Goal: Task Accomplishment & Management: Complete application form

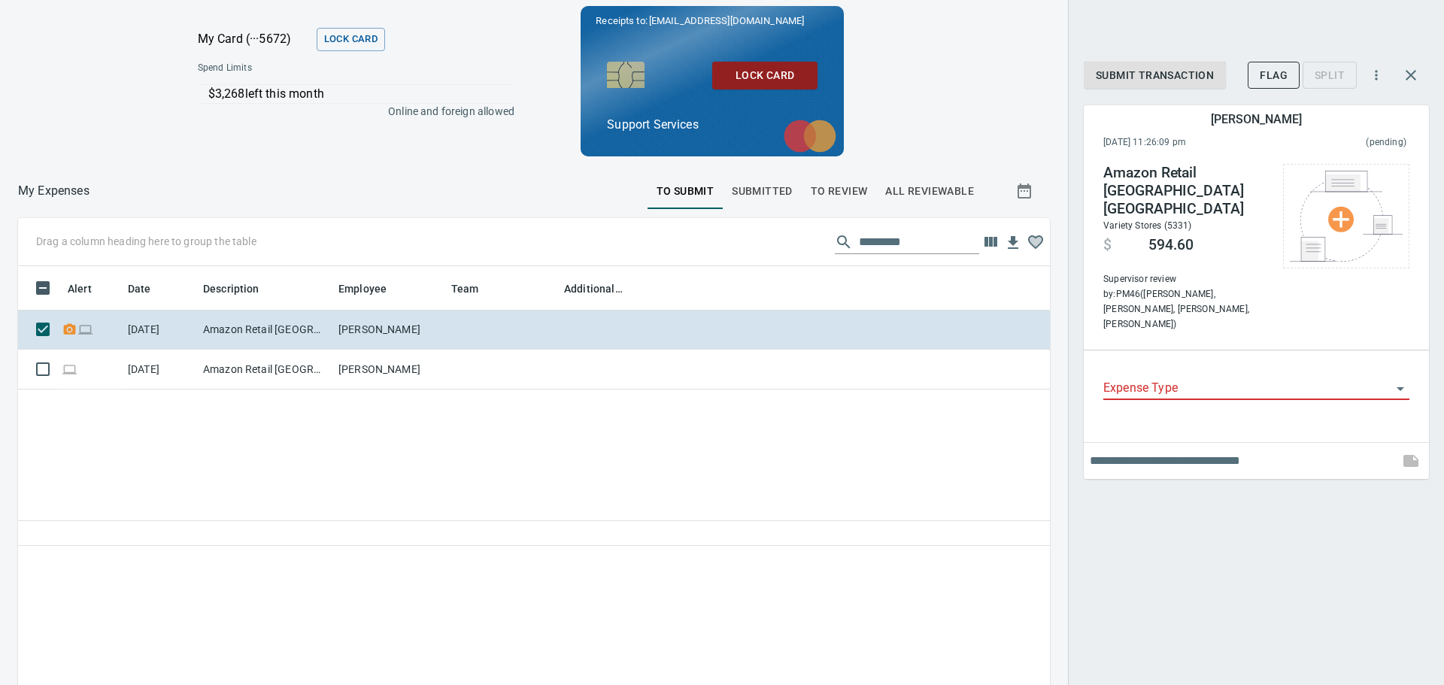
scroll to position [497, 1009]
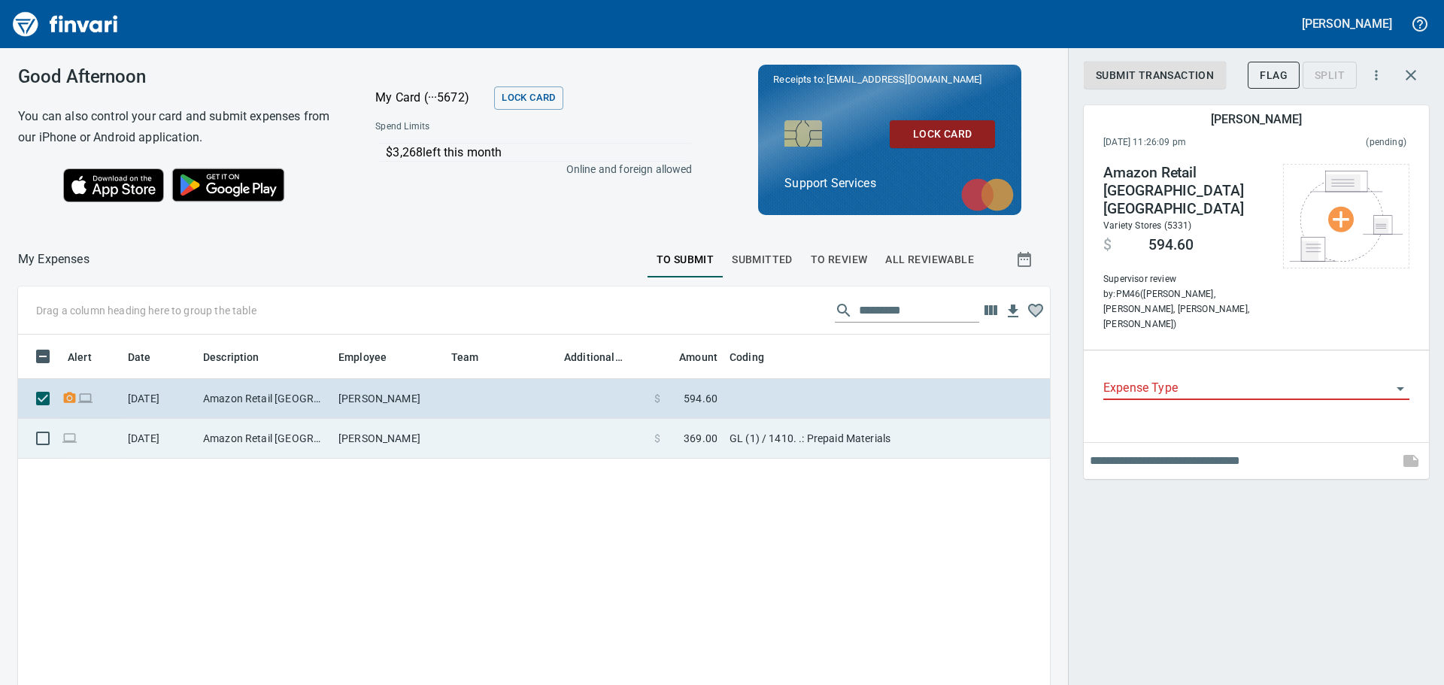
click at [252, 421] on td "Amazon Retail [GEOGRAPHIC_DATA] [GEOGRAPHIC_DATA]" at bounding box center [264, 439] width 135 height 40
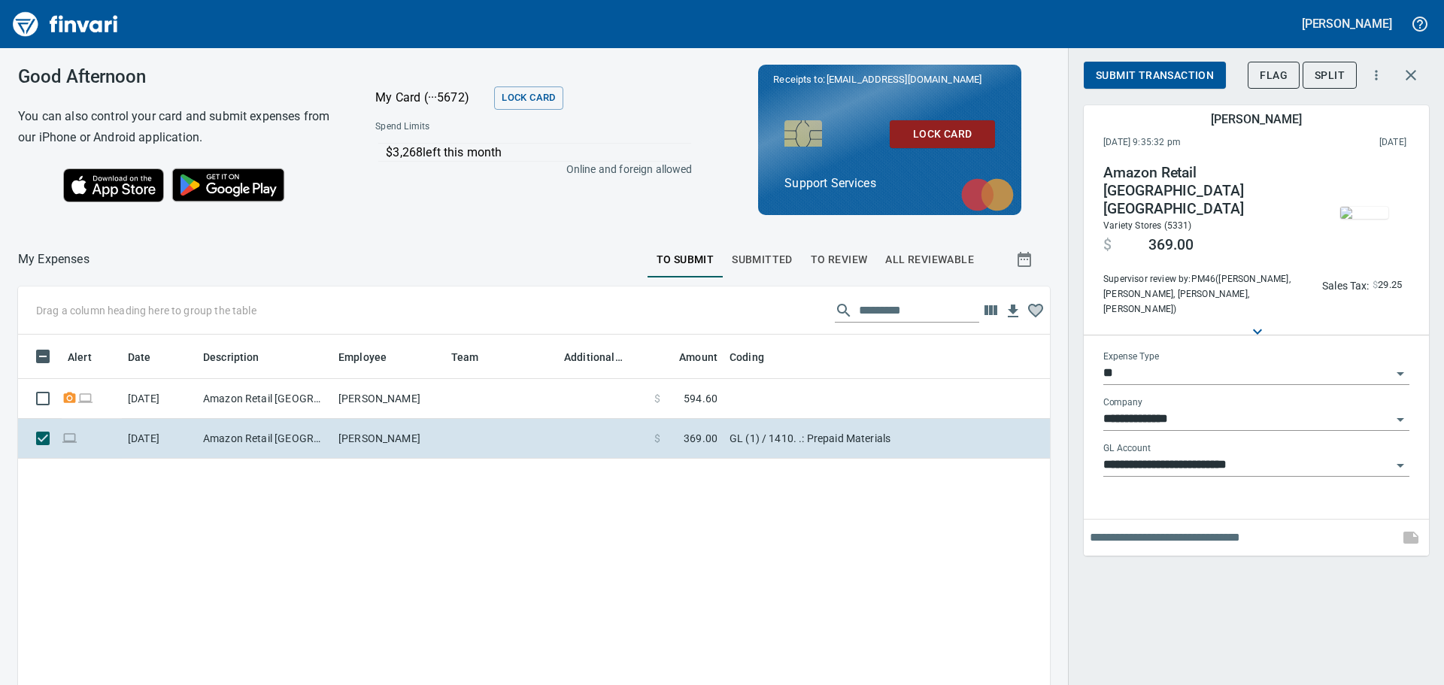
click at [1187, 527] on input "text" at bounding box center [1240, 538] width 303 height 24
type input "**"
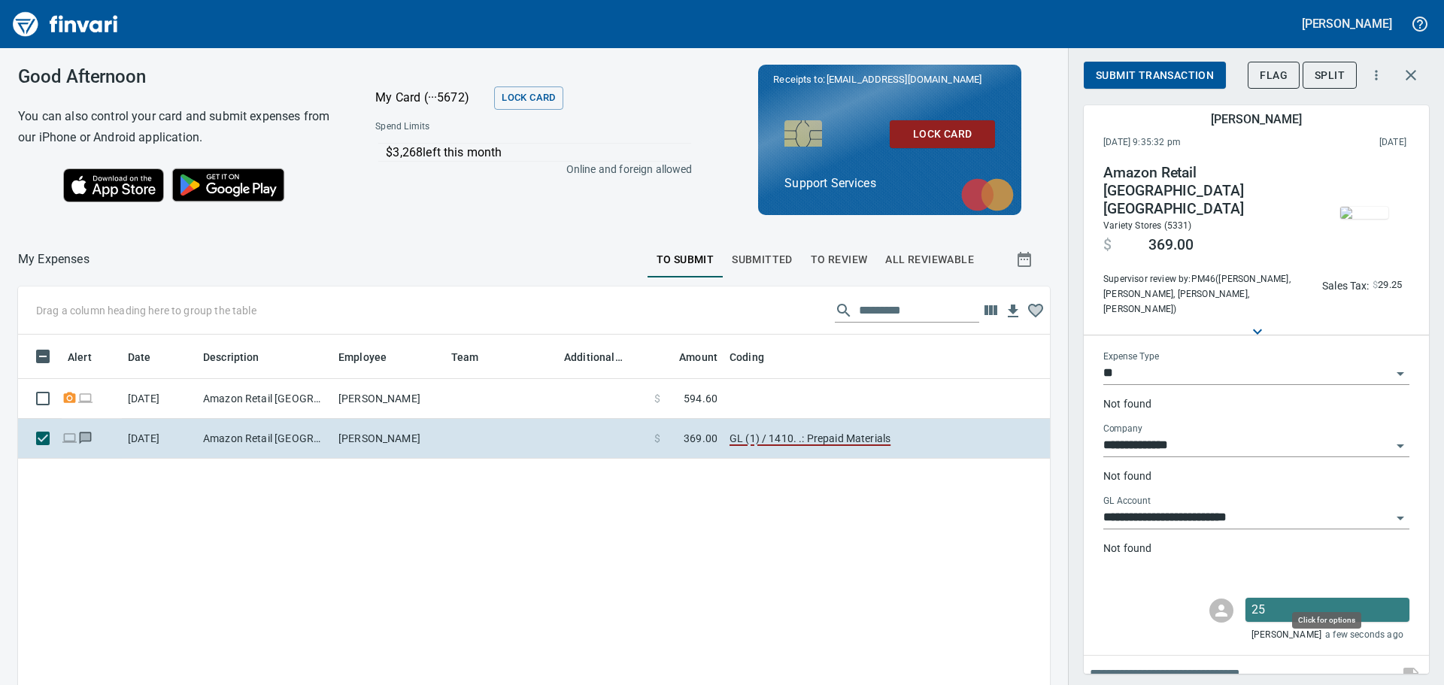
scroll to position [497, 1009]
click at [1283, 601] on p "25" at bounding box center [1327, 610] width 152 height 18
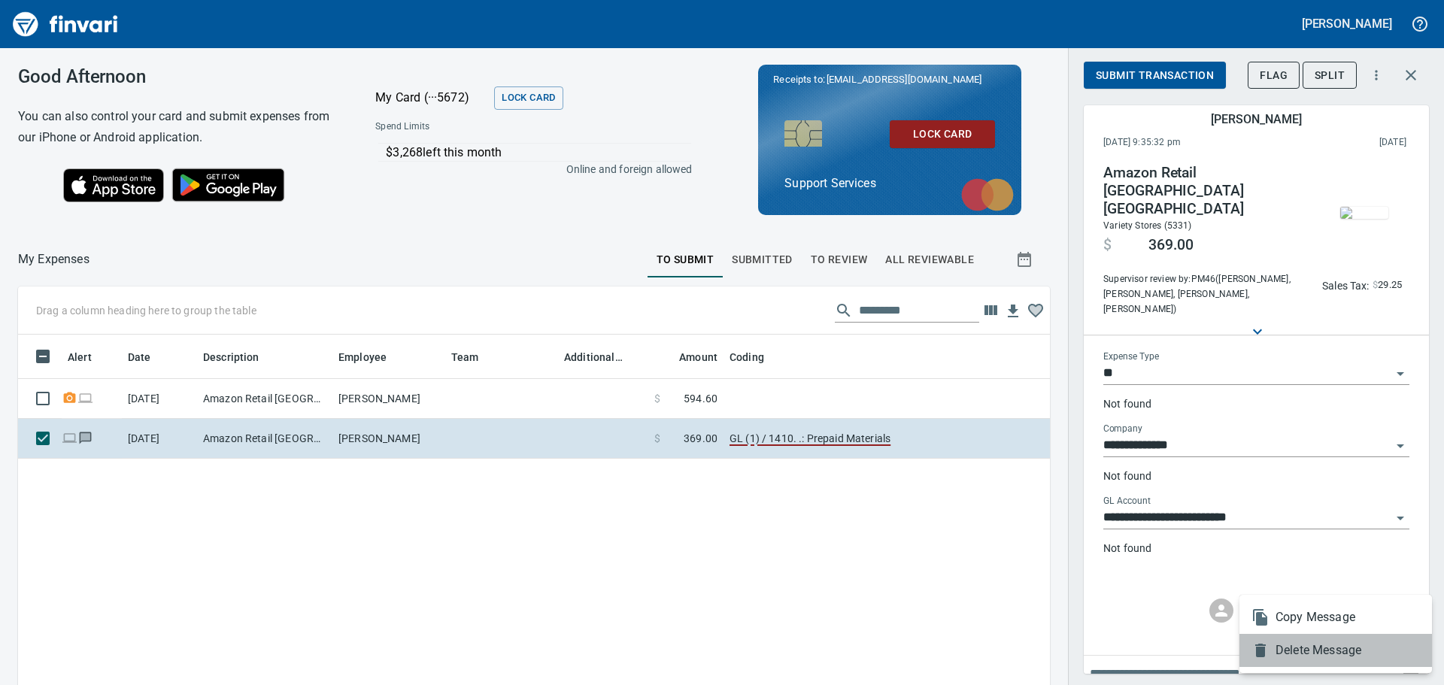
click at [1313, 643] on span "Delete Message" at bounding box center [1347, 650] width 144 height 18
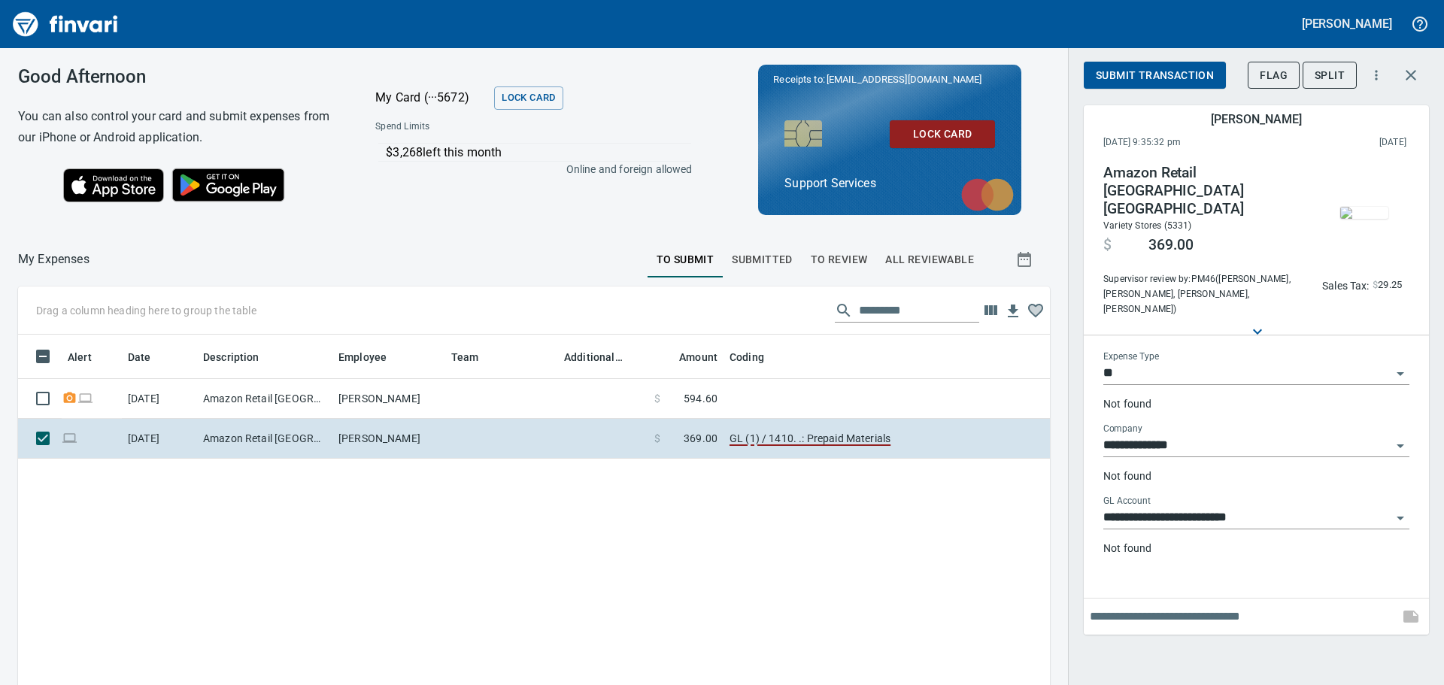
click at [1217, 604] on input "text" at bounding box center [1240, 616] width 303 height 24
type input "**********"
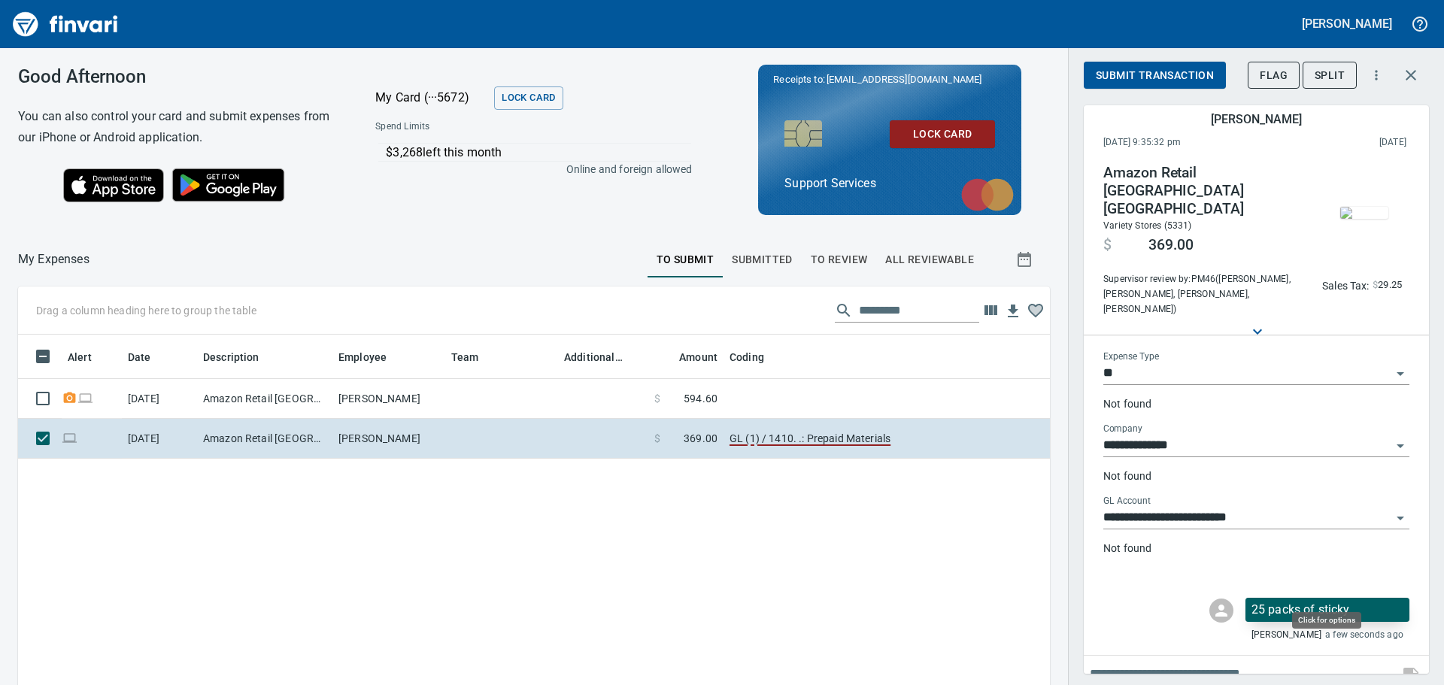
click at [1267, 601] on p "25 packs of sticky" at bounding box center [1327, 610] width 152 height 18
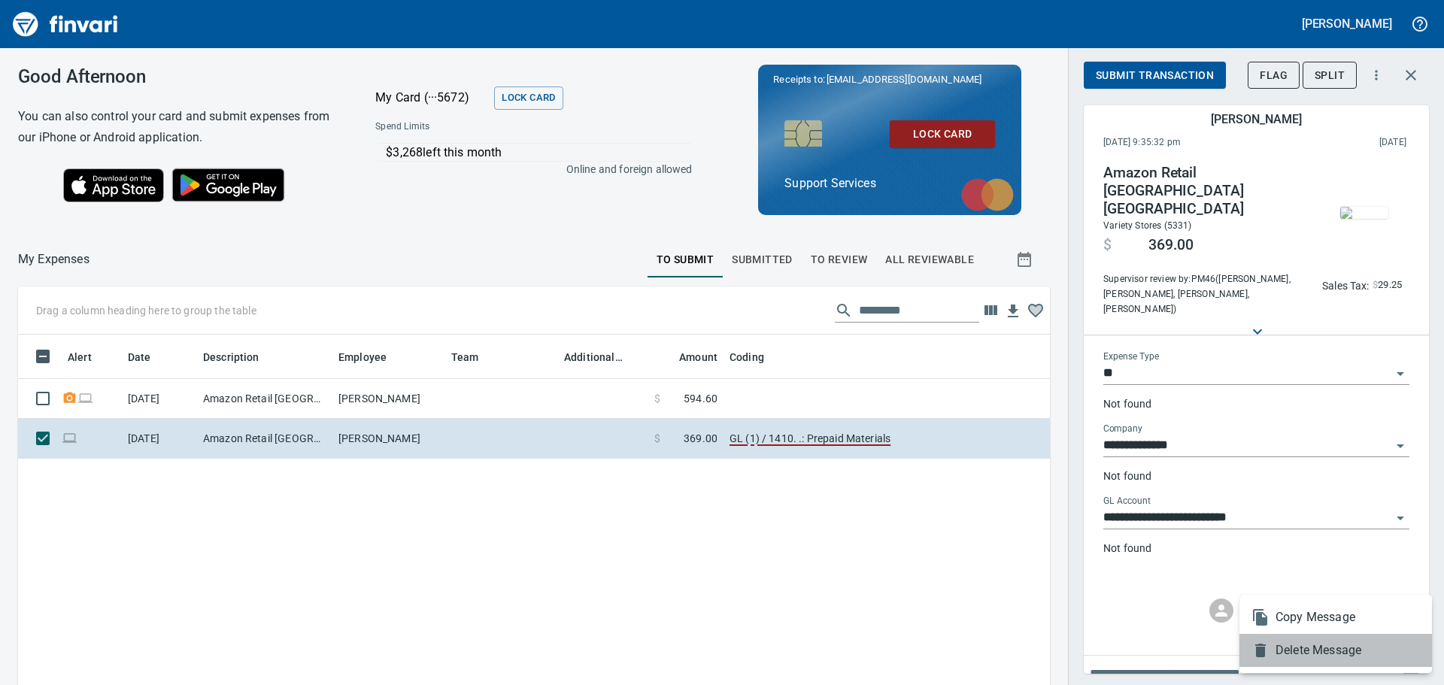
click at [1294, 650] on span "Delete Message" at bounding box center [1347, 650] width 144 height 18
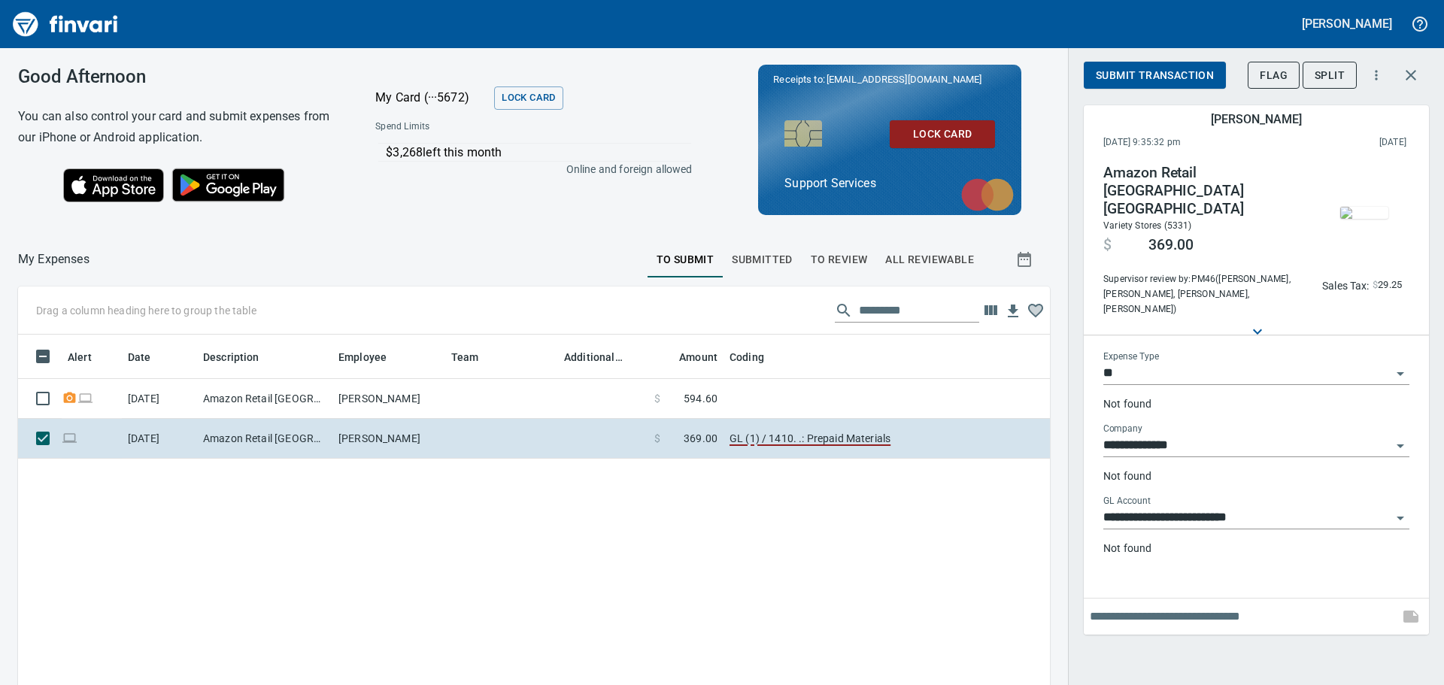
click at [1158, 604] on input "text" at bounding box center [1240, 616] width 303 height 24
type input "**********"
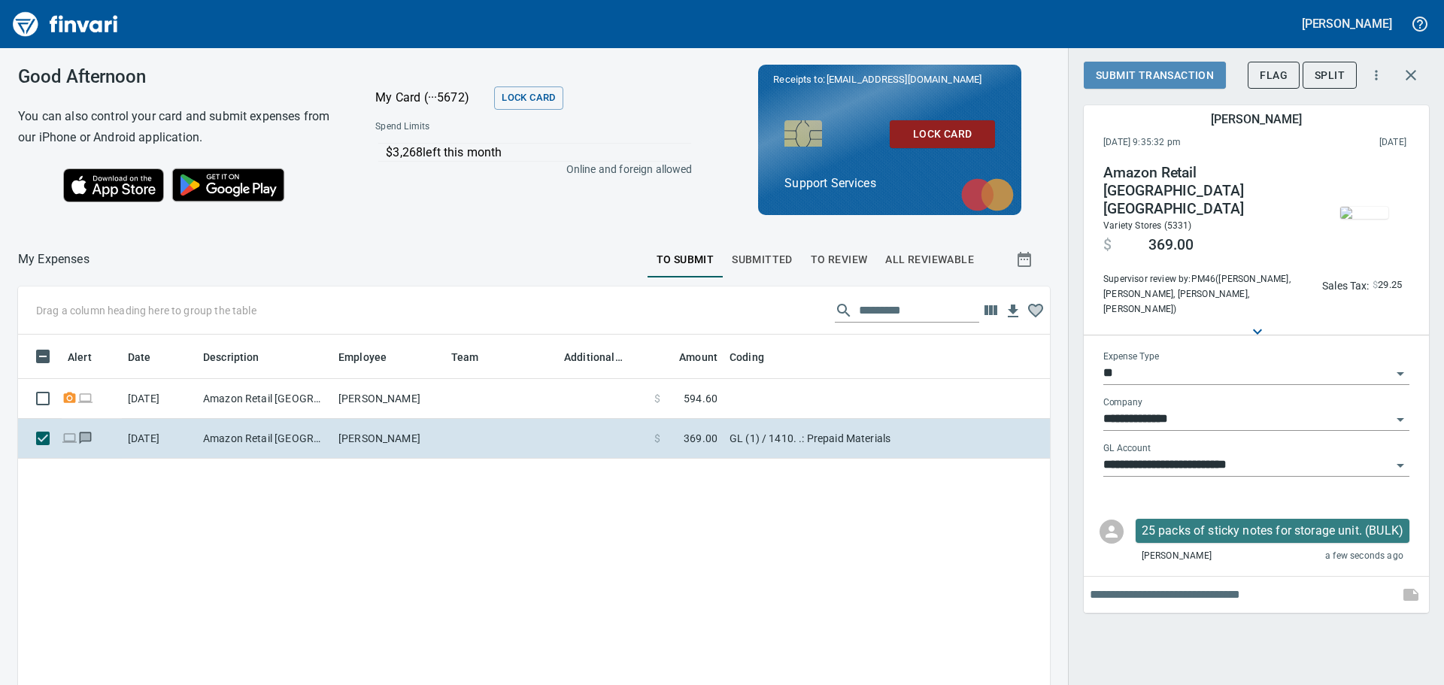
click at [1162, 74] on span "Submit Transaction" at bounding box center [1154, 75] width 118 height 19
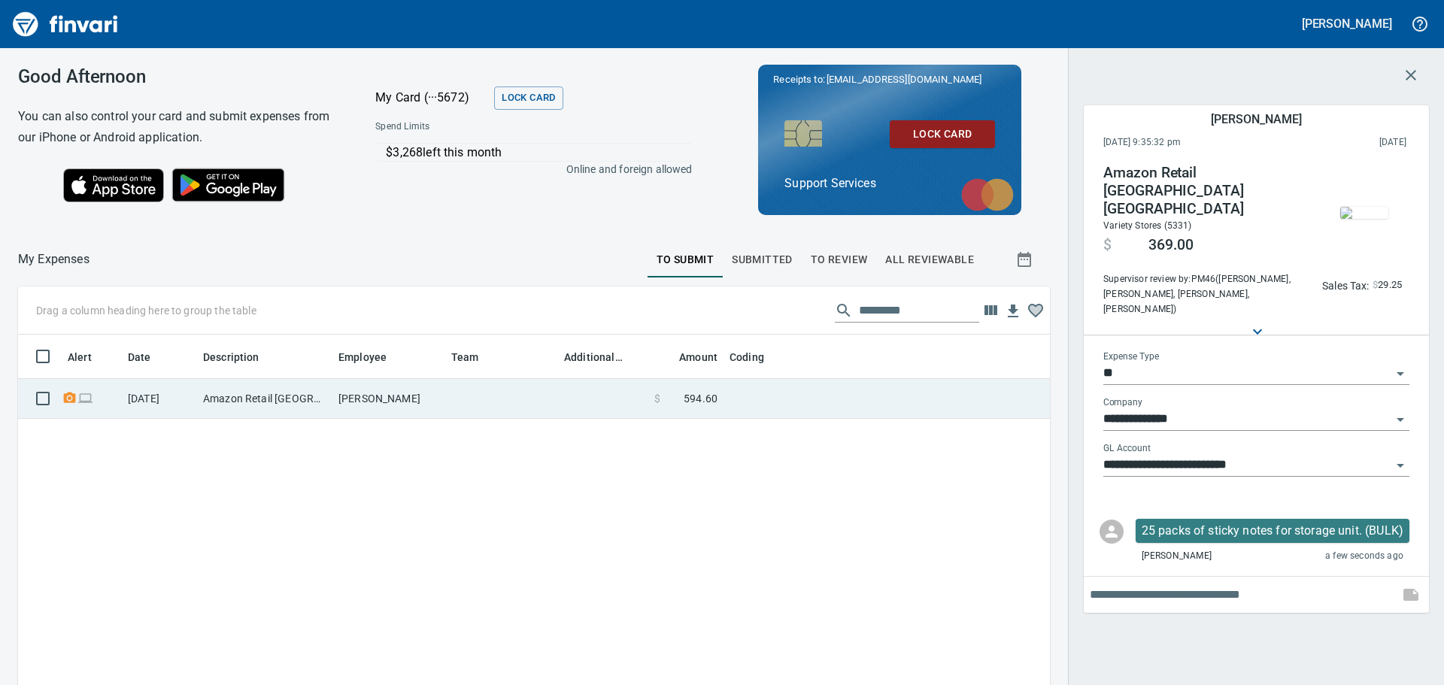
click at [441, 412] on td "[PERSON_NAME]" at bounding box center [388, 399] width 113 height 40
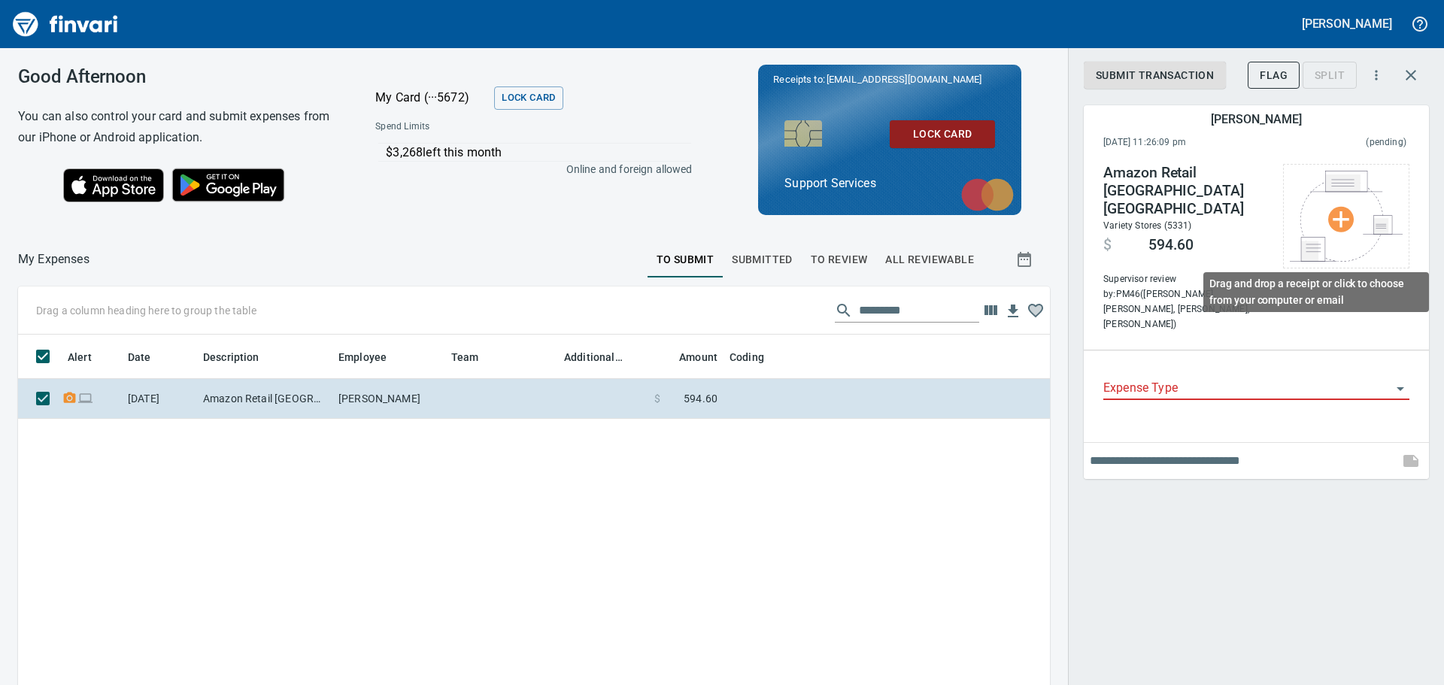
scroll to position [497, 1009]
click at [1372, 203] on img at bounding box center [1345, 216] width 113 height 91
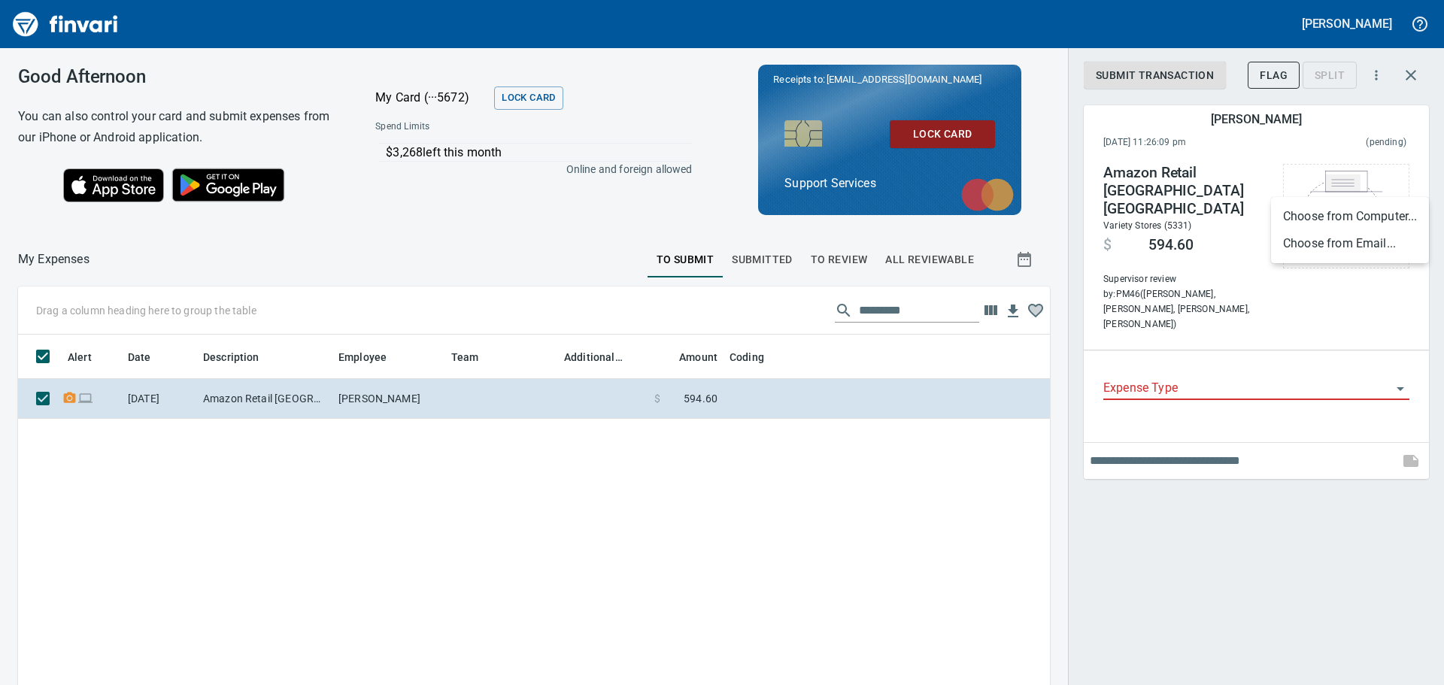
click at [1333, 249] on li "Choose from Email..." at bounding box center [1350, 243] width 158 height 27
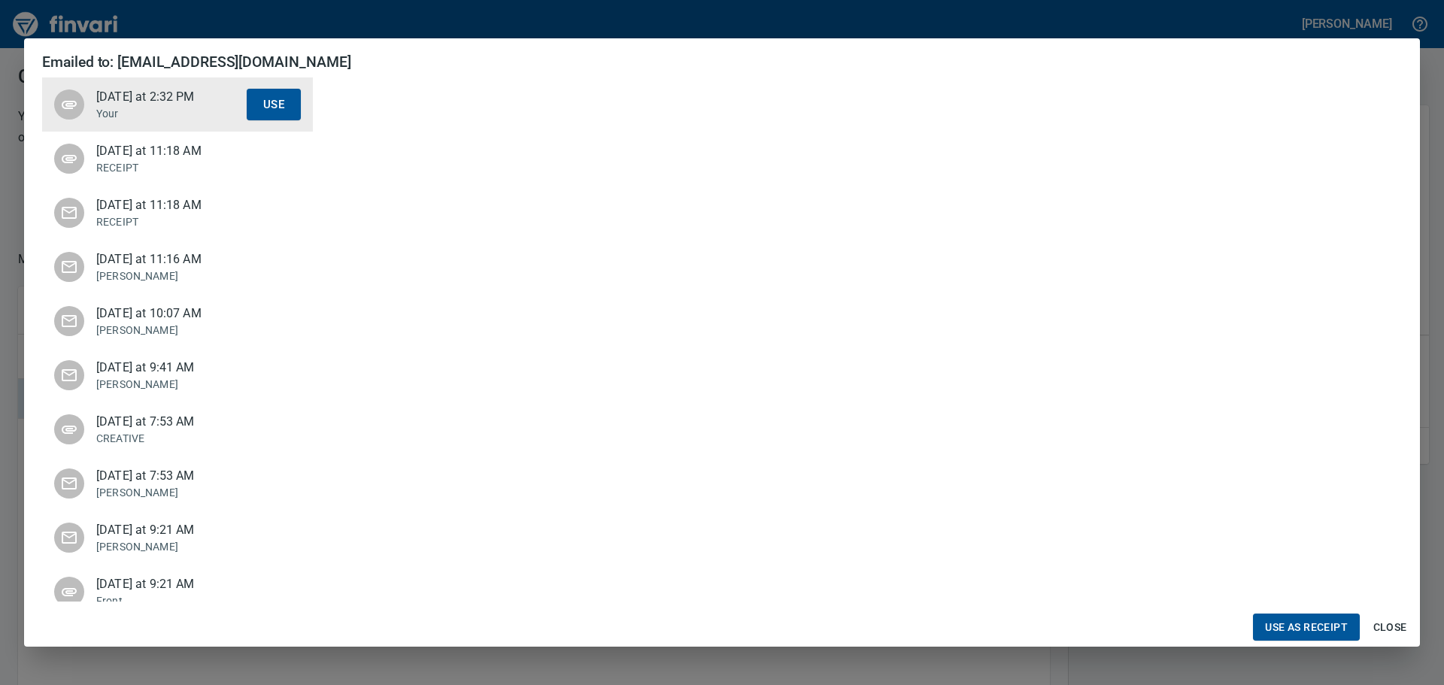
scroll to position [0, 0]
click at [273, 108] on button "Use" at bounding box center [274, 105] width 54 height 32
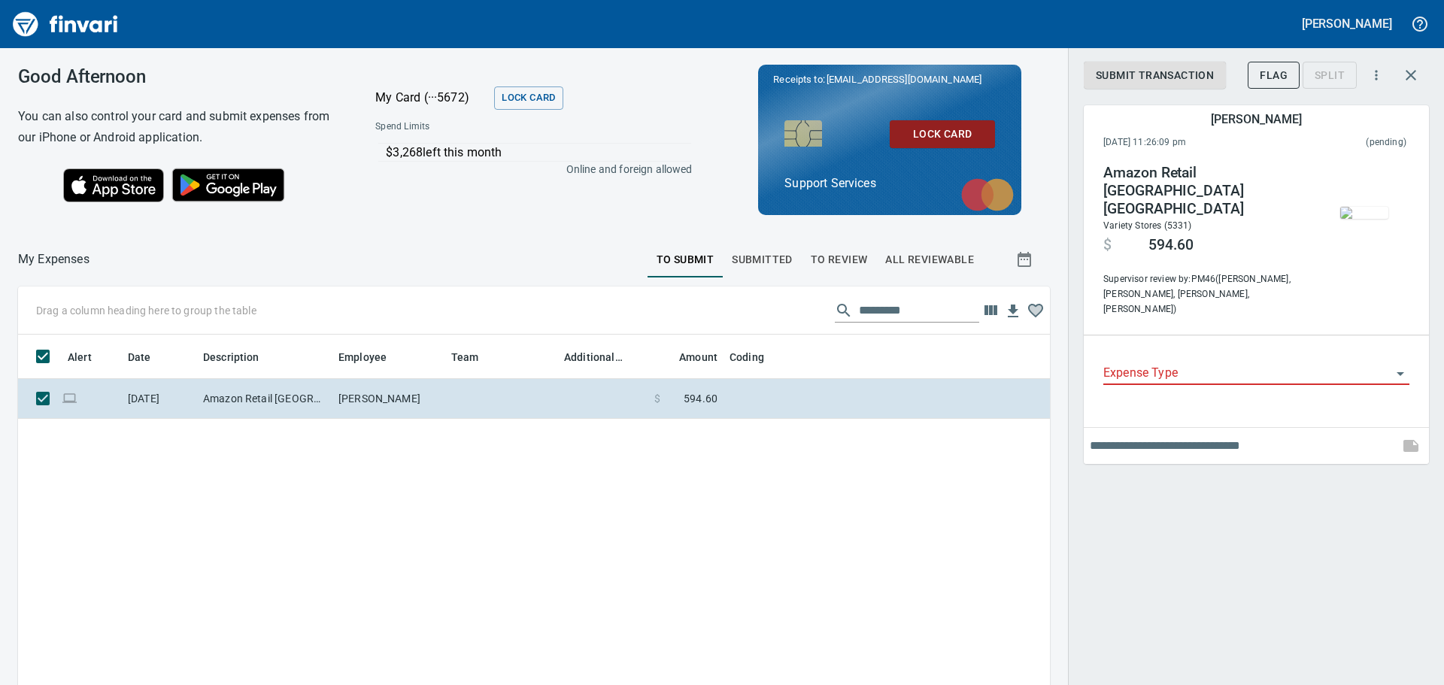
click at [1215, 363] on input "Expense Type" at bounding box center [1247, 373] width 288 height 21
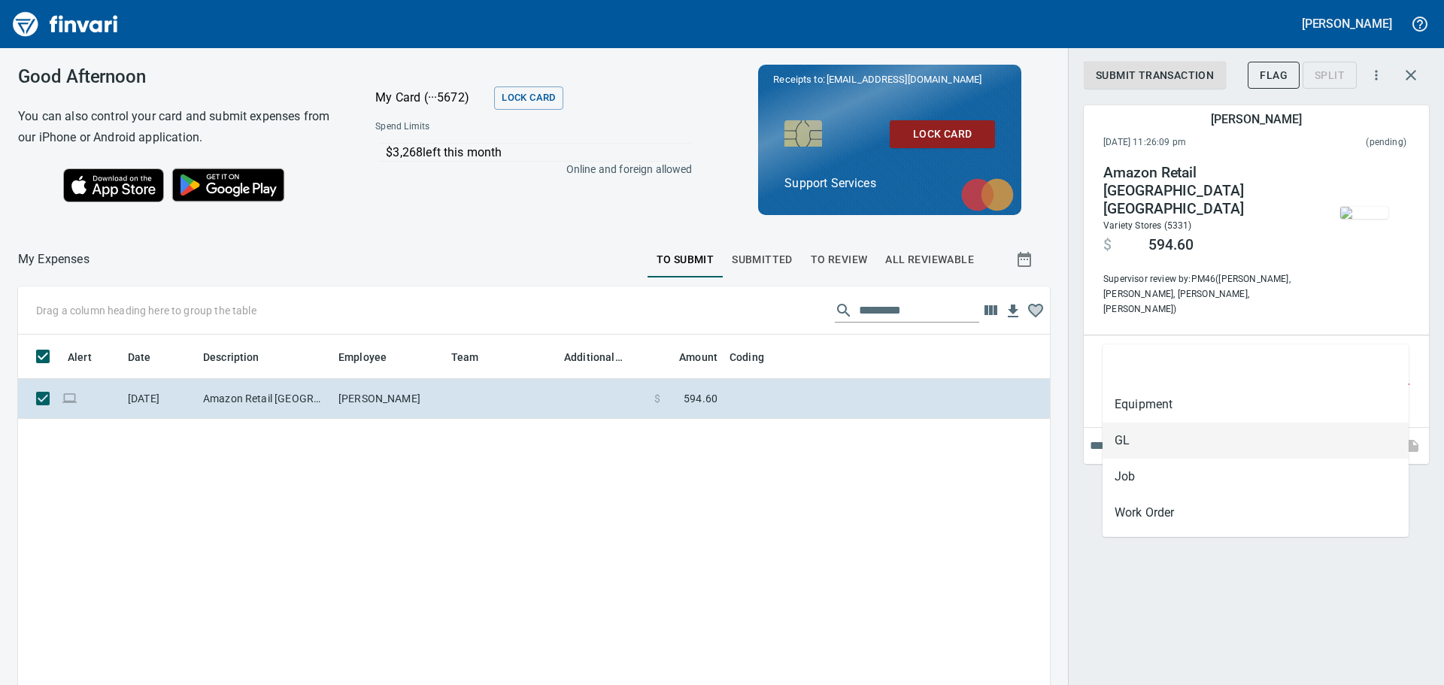
click at [1139, 440] on li "GL" at bounding box center [1255, 441] width 306 height 36
type input "**"
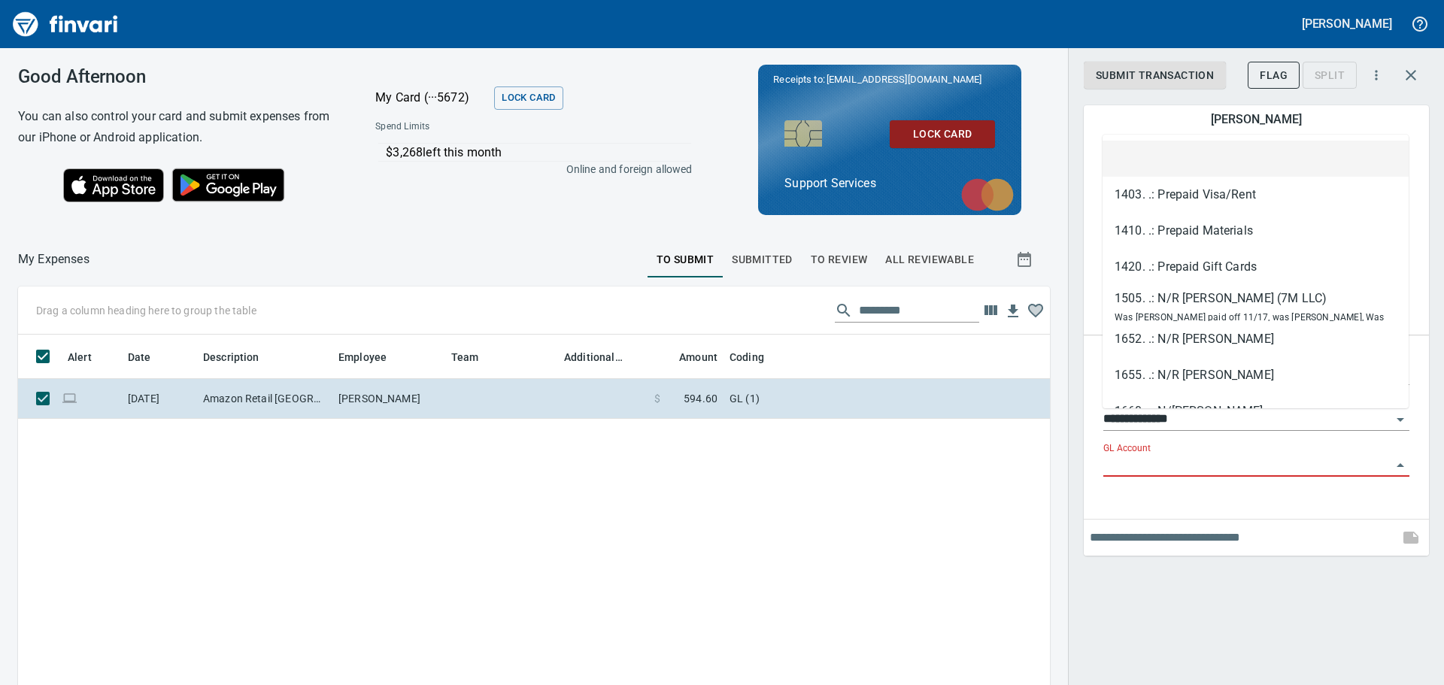
click at [1138, 455] on input "GL Account" at bounding box center [1247, 465] width 288 height 21
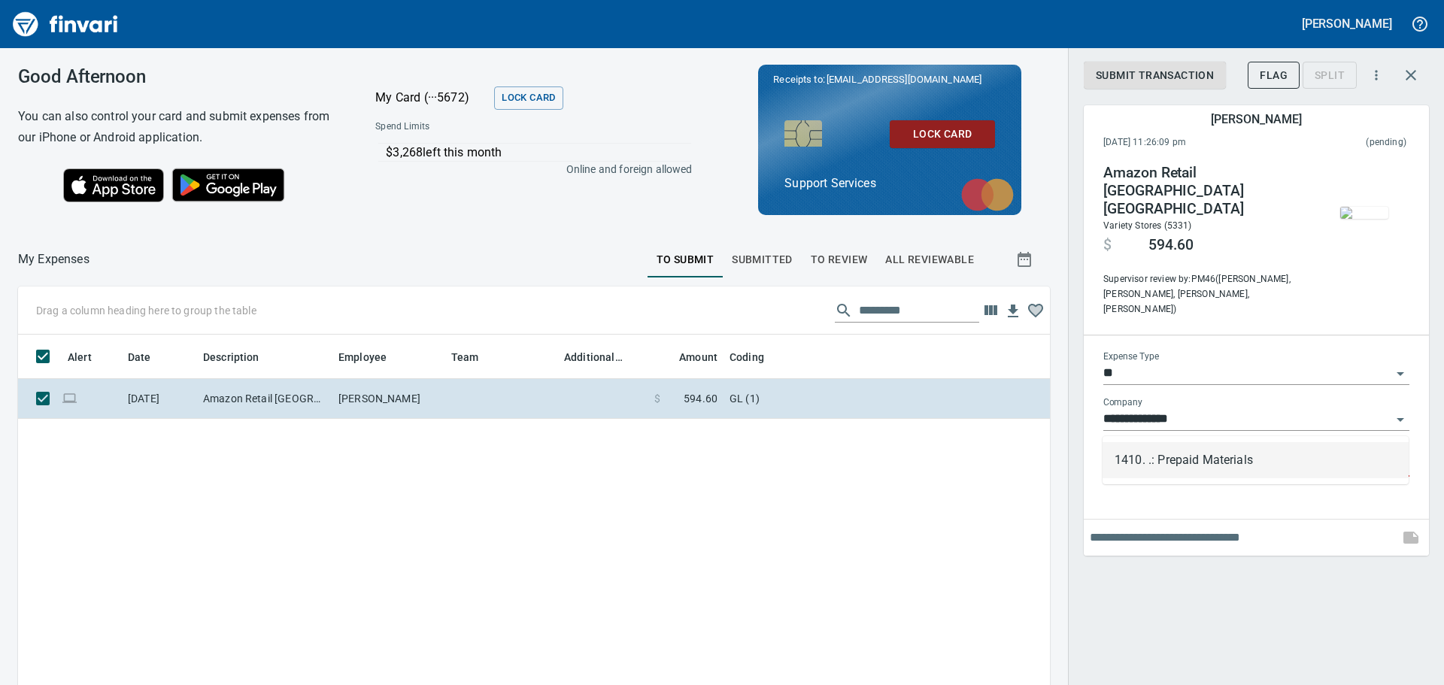
click at [1215, 450] on li "1410. .: Prepaid Materials" at bounding box center [1255, 460] width 306 height 36
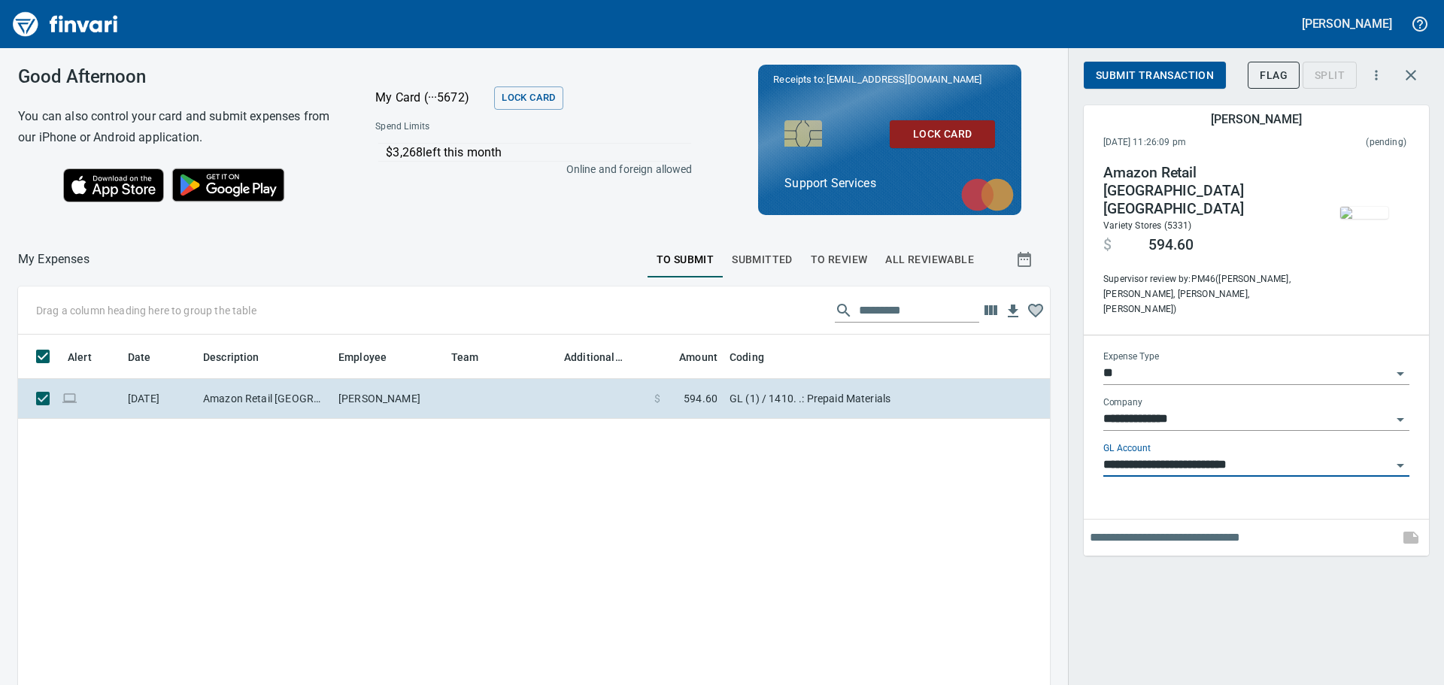
type input "**********"
click at [1187, 526] on input "text" at bounding box center [1240, 538] width 303 height 24
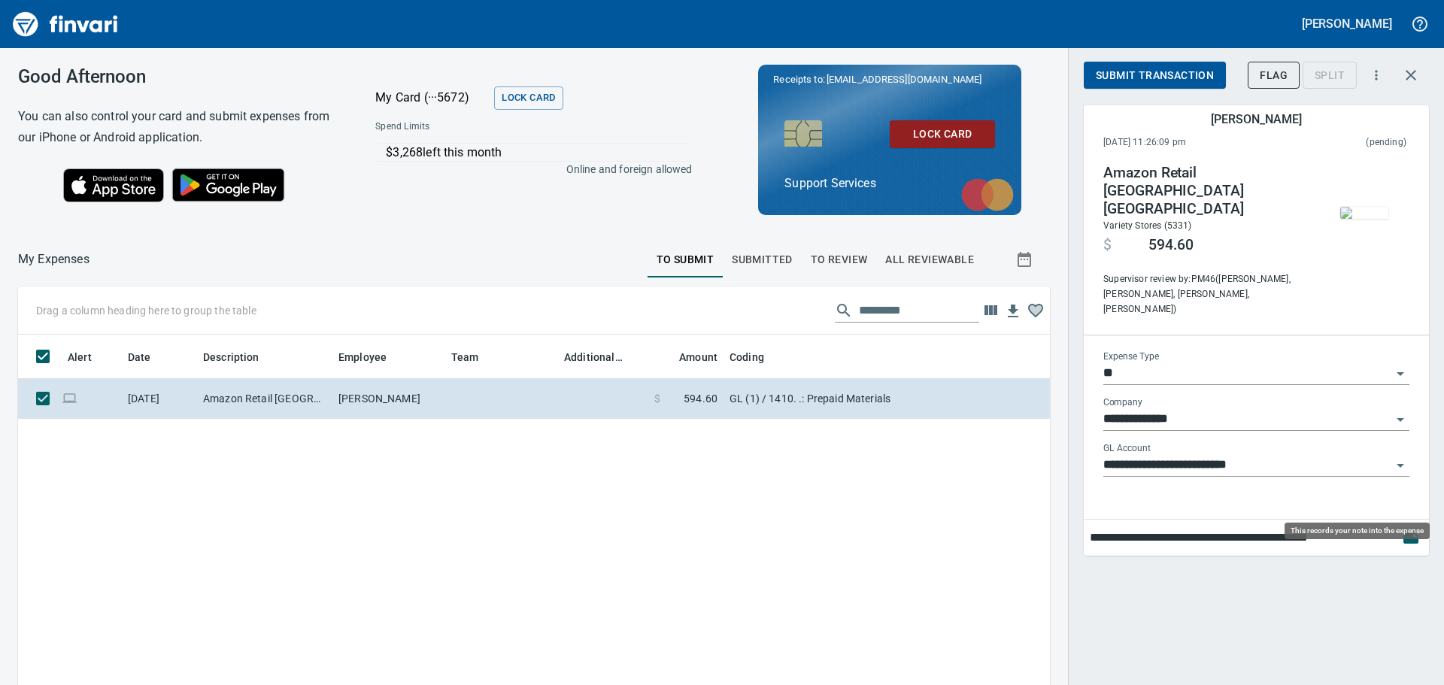
type input "**********"
click at [1409, 520] on button "button" at bounding box center [1410, 538] width 36 height 36
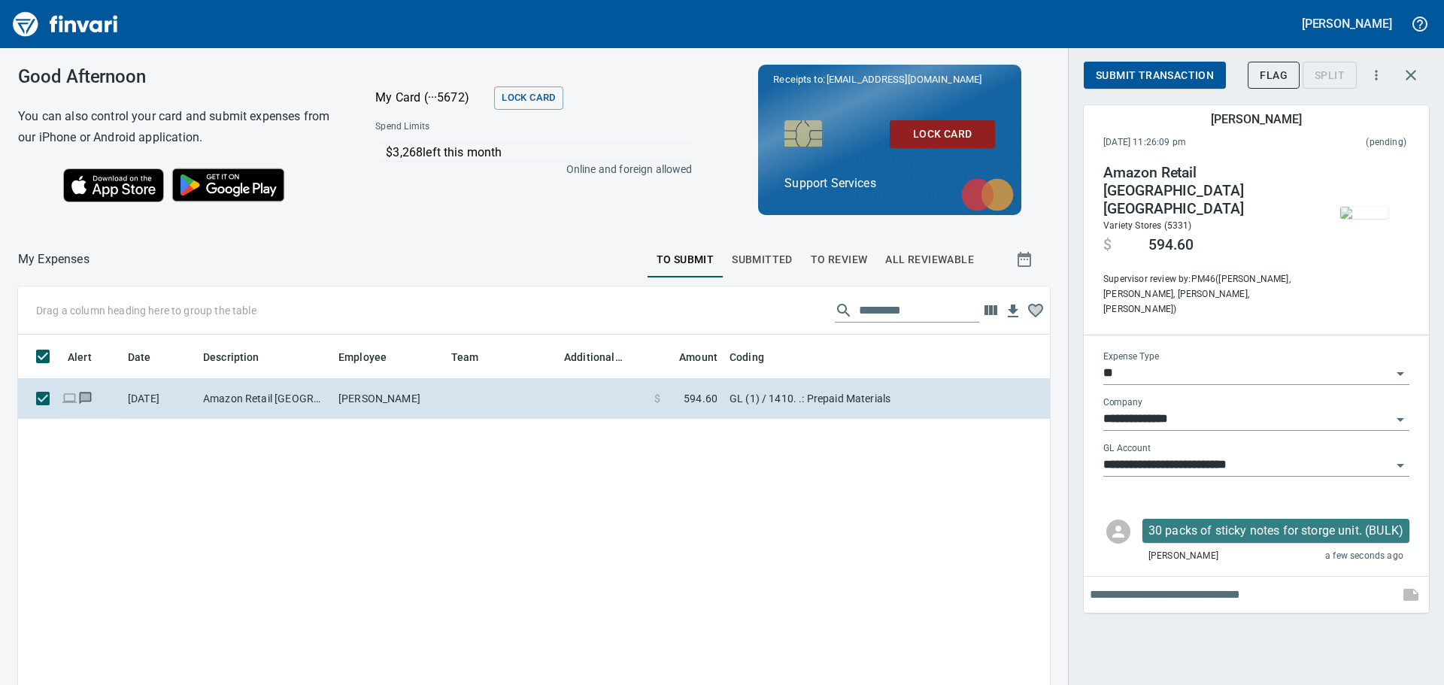
click at [1140, 68] on span "Submit Transaction" at bounding box center [1154, 75] width 118 height 19
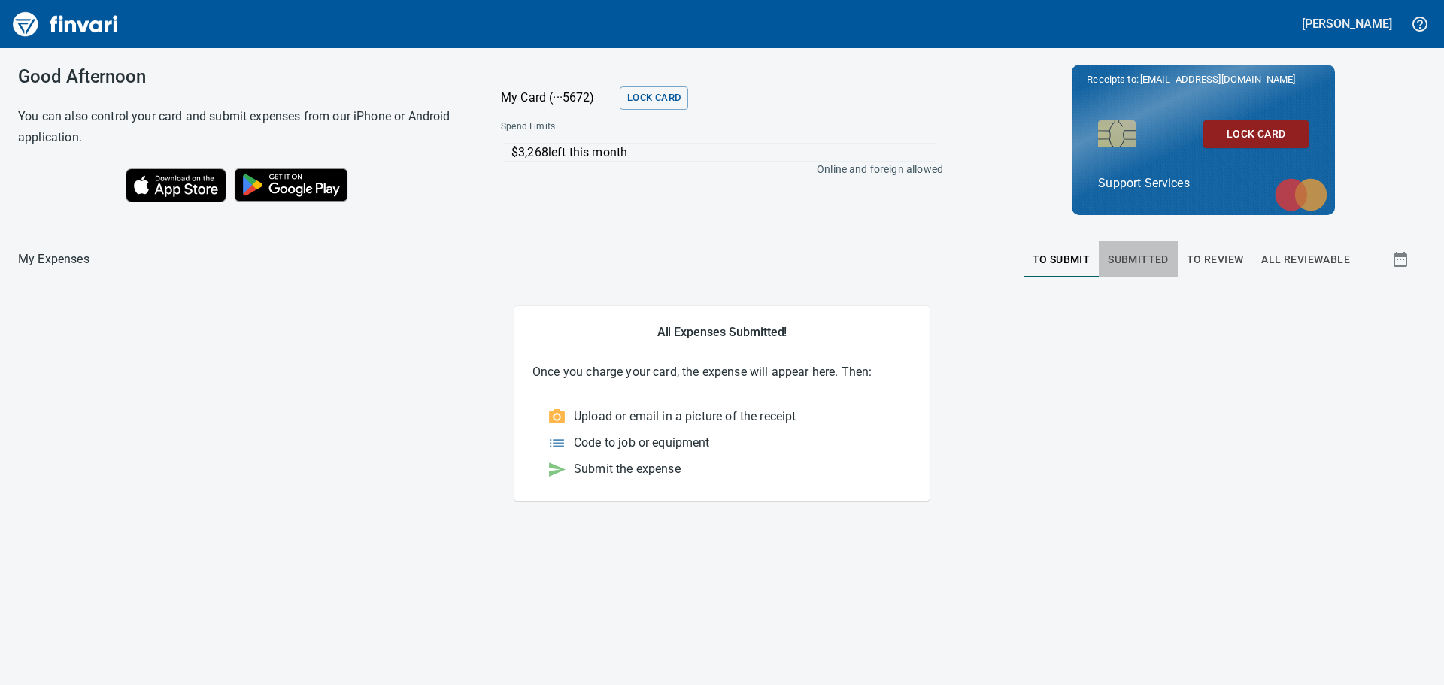
click at [1144, 262] on span "Submitted" at bounding box center [1137, 259] width 61 height 19
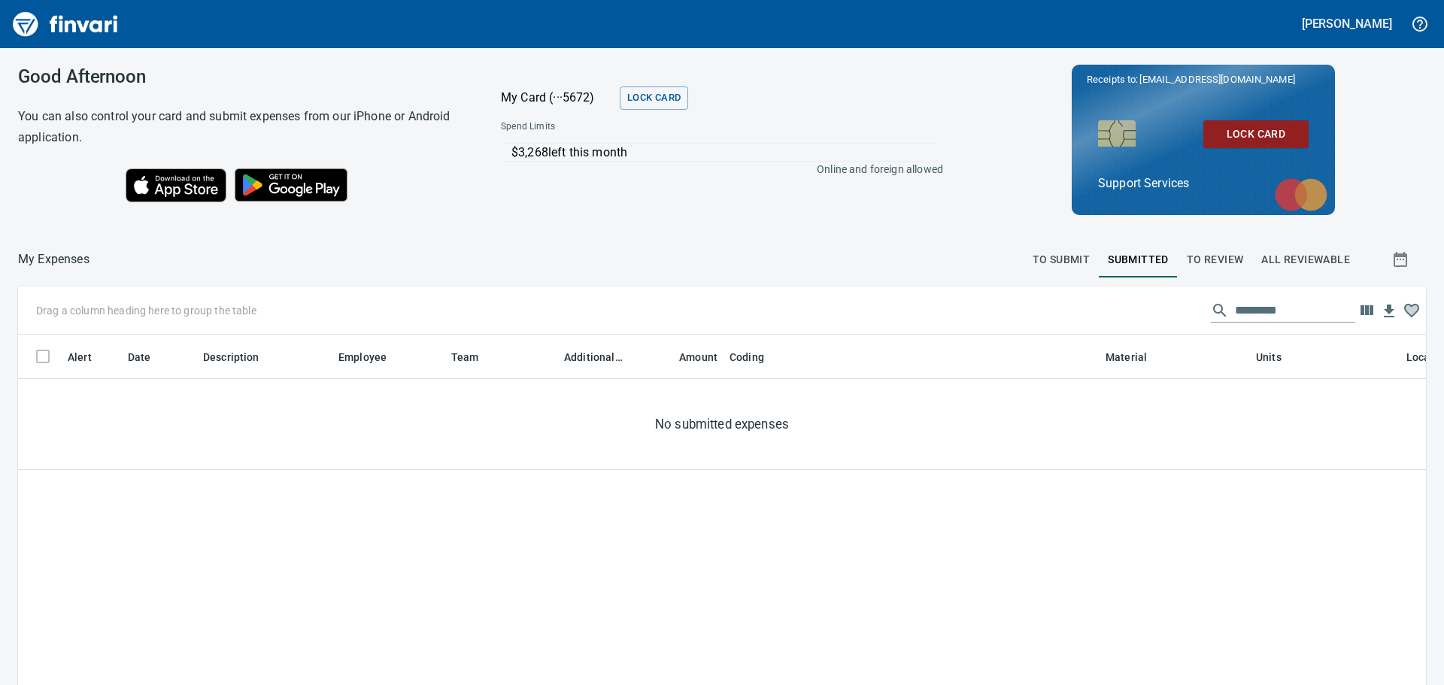
scroll to position [497, 1385]
click at [1209, 260] on span "To Review" at bounding box center [1214, 259] width 57 height 19
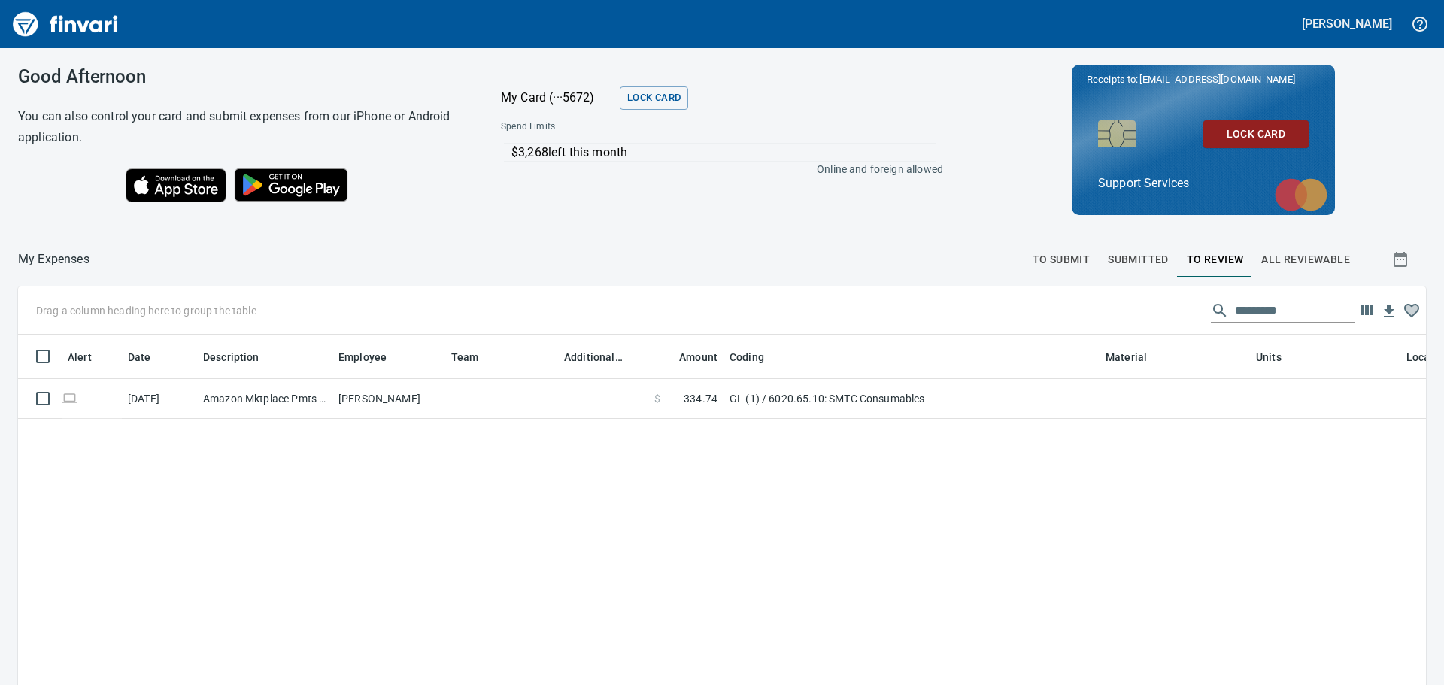
scroll to position [2, 2]
click at [1295, 258] on span "All Reviewable" at bounding box center [1305, 259] width 89 height 19
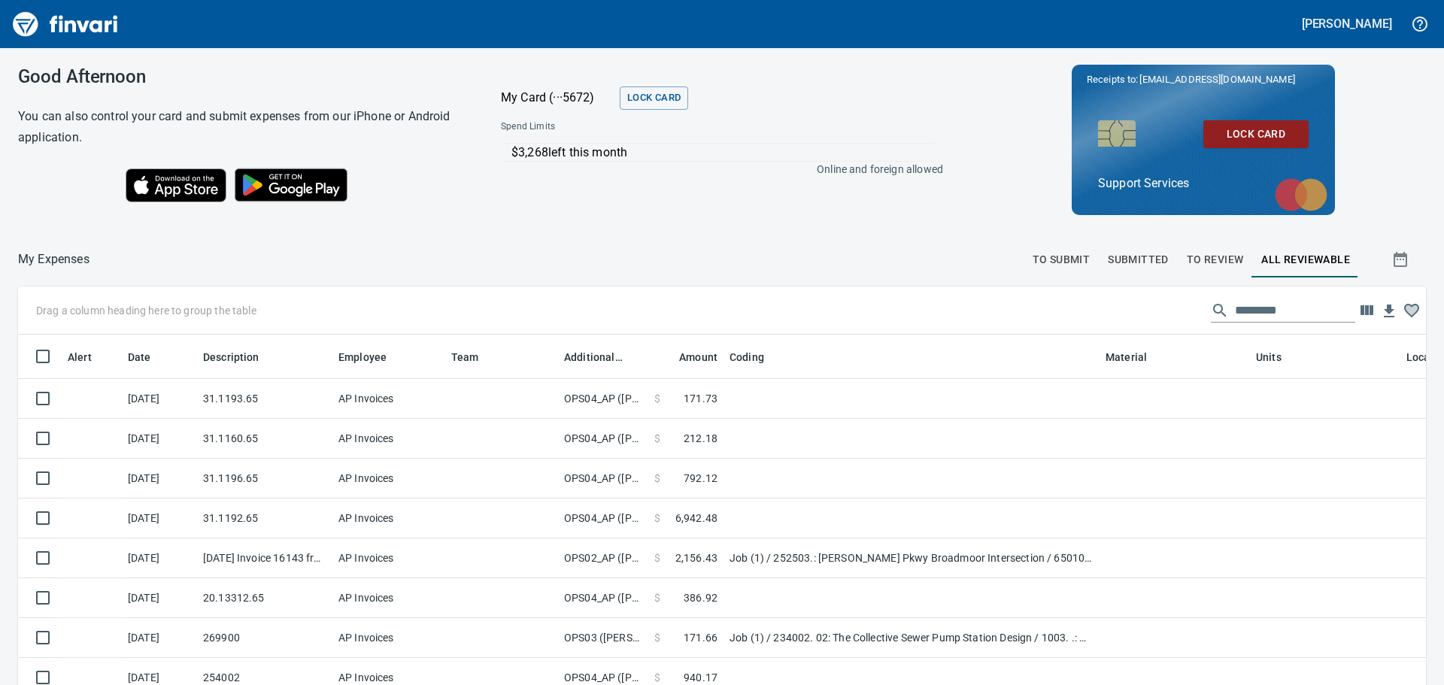
scroll to position [497, 1374]
click at [1221, 255] on span "To Review" at bounding box center [1214, 259] width 57 height 19
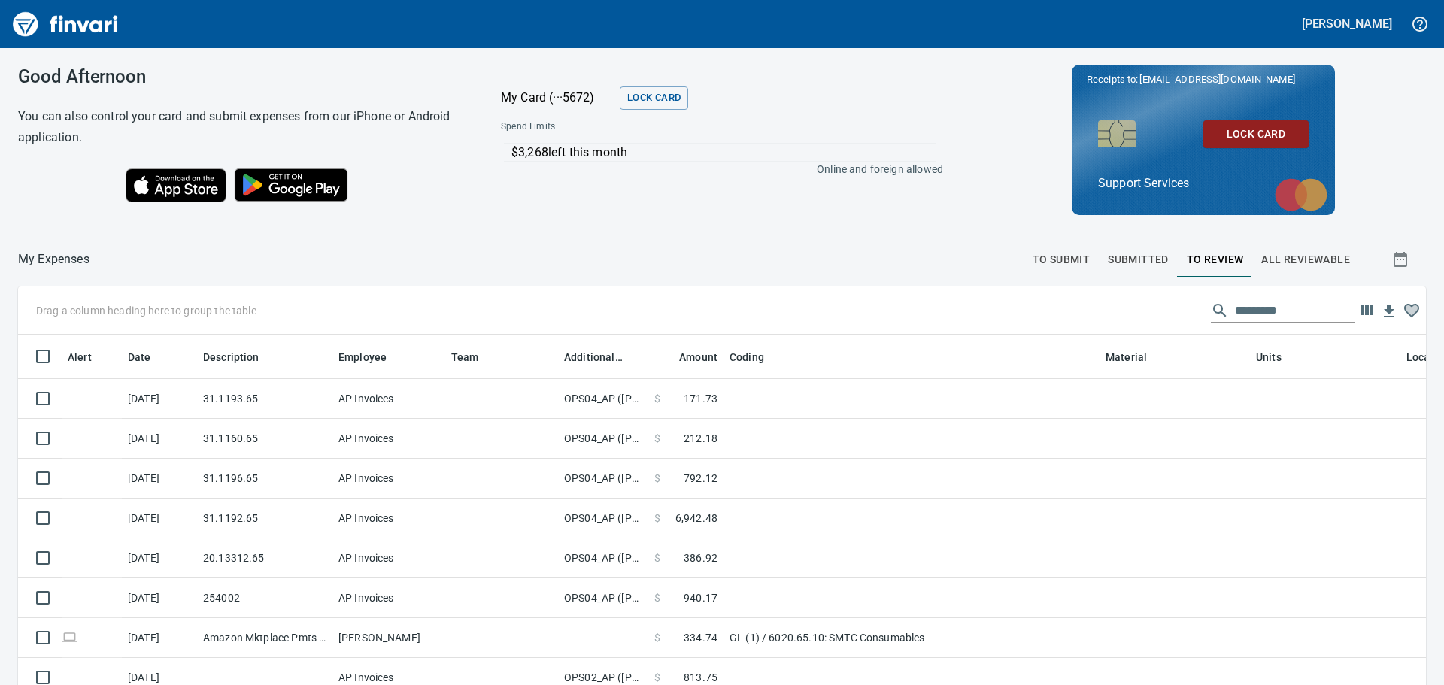
scroll to position [497, 1374]
click at [1062, 259] on span "To Submit" at bounding box center [1061, 259] width 58 height 19
